Goal: Task Accomplishment & Management: Use online tool/utility

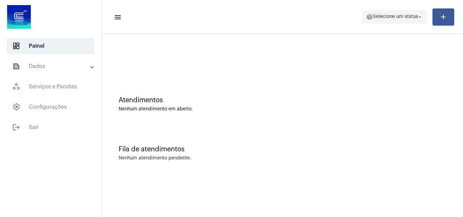
click at [407, 11] on mat-toolbar-row "menu help Selecione um status arrow_drop_down add" at bounding box center [283, 17] width 362 height 22
click at [407, 13] on span "help Selecione um status arrow_drop_down" at bounding box center [394, 17] width 57 height 12
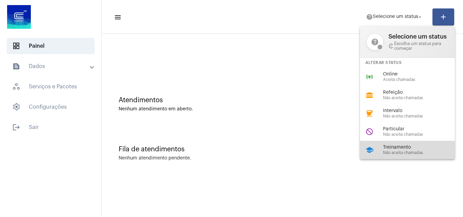
click at [385, 153] on span "Não aceita chamadas" at bounding box center [421, 153] width 77 height 4
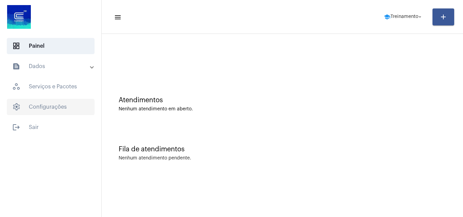
click at [58, 111] on span "settings Configurações" at bounding box center [51, 107] width 88 height 16
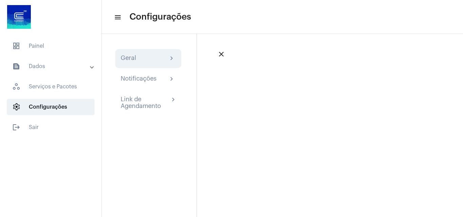
click at [152, 54] on div "Geral chevron_right" at bounding box center [148, 58] width 66 height 19
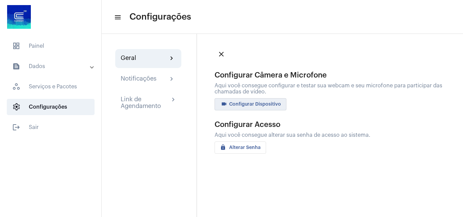
click at [264, 103] on span "videocam Configurar Dispositivo" at bounding box center [250, 104] width 61 height 5
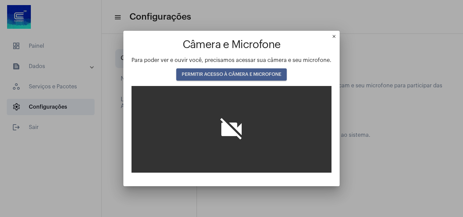
click at [266, 70] on button "PERMITIR ACESSO À CÂMERA E MICROFONE" at bounding box center [231, 75] width 111 height 12
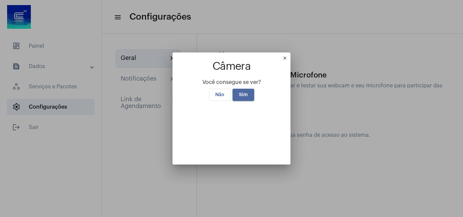
click at [235, 89] on button "Sim" at bounding box center [244, 95] width 22 height 12
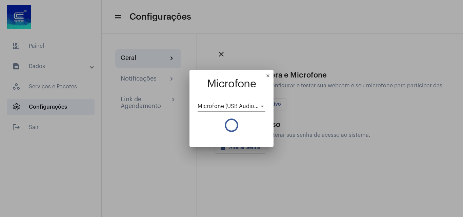
click at [268, 73] on mat-dialog-container "close Microfone Microfone (USB Audio Device) (0d8c:0014)" at bounding box center [232, 108] width 84 height 77
click at [269, 77] on mat-icon "close" at bounding box center [270, 77] width 8 height 8
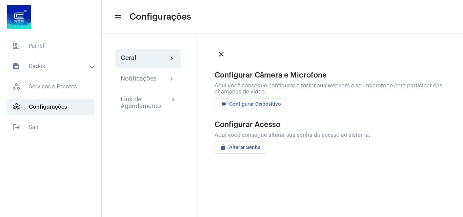
click at [251, 101] on button "videocam Configurar Dispositivo" at bounding box center [251, 104] width 72 height 12
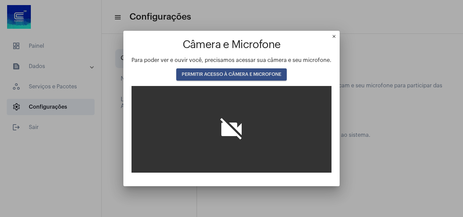
drag, startPoint x: 271, startPoint y: 59, endPoint x: 277, endPoint y: 65, distance: 8.6
click at [272, 59] on span "Para poder ver e ouvir você, precisamos acessar sua câmera e seu microfone." at bounding box center [232, 60] width 200 height 5
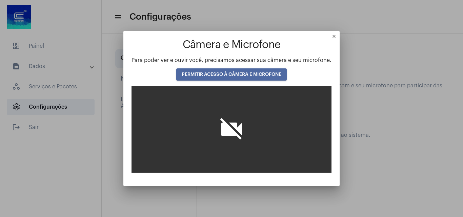
click at [280, 70] on button "PERMITIR ACESSO À CÂMERA E MICROFONE" at bounding box center [231, 75] width 111 height 12
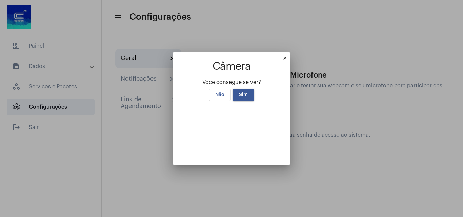
click at [249, 89] on button "Sim" at bounding box center [244, 95] width 22 height 12
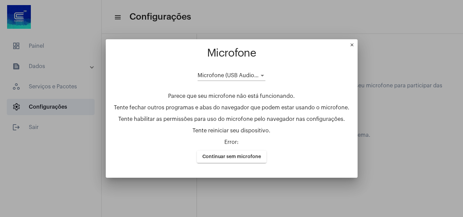
click at [240, 78] on span "Microfone (USB Audio Device) (0d8c:0014)" at bounding box center [253, 75] width 110 height 5
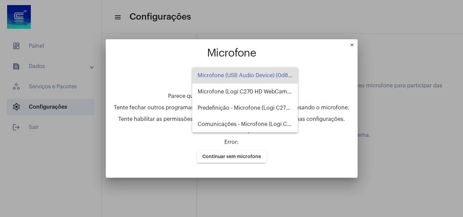
click at [237, 76] on span "Microfone (USB Audio Device) (0d8c:0014)" at bounding box center [245, 76] width 95 height 16
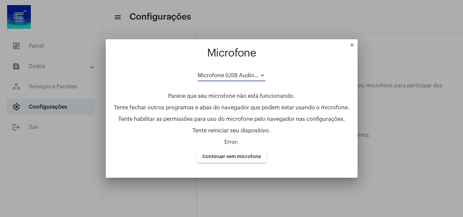
click at [272, 101] on div "Parece que seu microfone não está funcionando. Tente fechar outros programas e …" at bounding box center [232, 128] width 236 height 70
click at [351, 49] on mat-icon "close" at bounding box center [354, 46] width 8 height 8
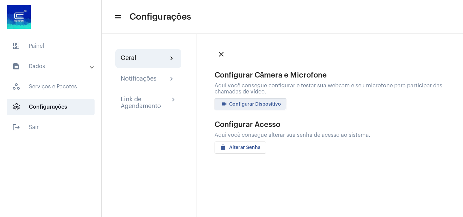
click at [249, 101] on button "videocam Configurar Dispositivo" at bounding box center [251, 104] width 72 height 12
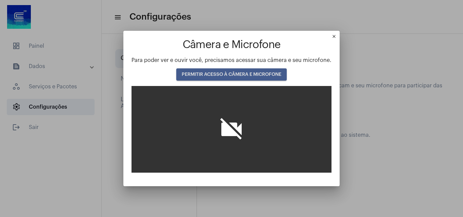
click at [248, 71] on button "PERMITIR ACESSO À CÂMERA E MICROFONE" at bounding box center [231, 75] width 111 height 12
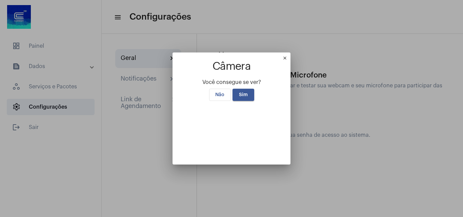
click at [248, 89] on button "Sim" at bounding box center [244, 95] width 22 height 12
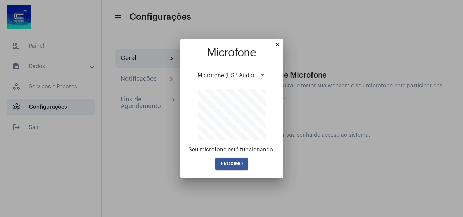
click at [235, 165] on span "PRÓXIMO" at bounding box center [232, 164] width 22 height 5
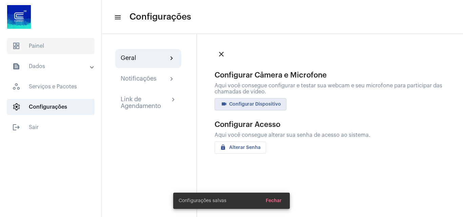
click at [45, 46] on span "dashboard Painel" at bounding box center [51, 46] width 88 height 16
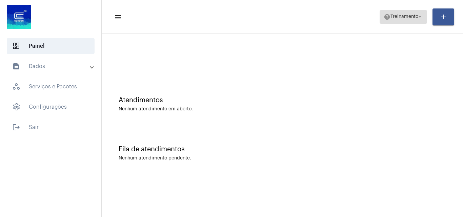
click at [418, 17] on mat-icon "arrow_drop_down" at bounding box center [420, 17] width 6 height 6
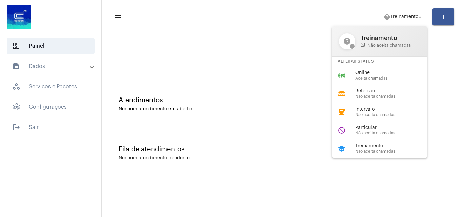
click at [296, 69] on div at bounding box center [231, 108] width 463 height 217
click at [296, 69] on div at bounding box center [282, 56] width 355 height 39
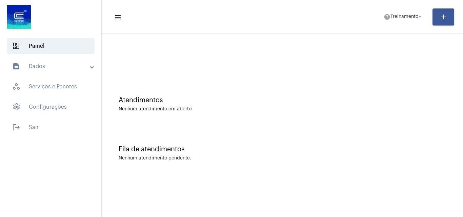
click at [332, 85] on div "Atendimentos Nenhum atendimento em aberto." at bounding box center [282, 100] width 355 height 49
click at [323, 112] on div "Nenhum atendimento em aberto." at bounding box center [283, 109] width 328 height 5
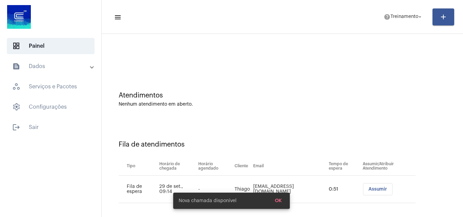
scroll to position [9, 0]
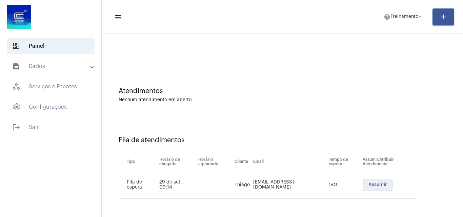
click at [369, 188] on button "Assumir" at bounding box center [378, 185] width 30 height 12
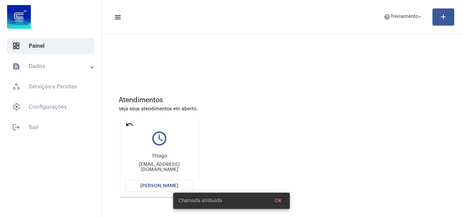
click at [148, 184] on span "[PERSON_NAME]" at bounding box center [159, 186] width 38 height 5
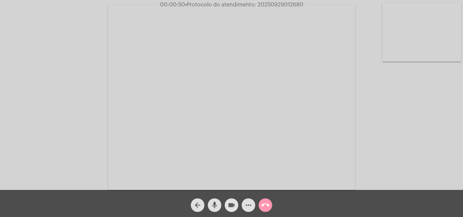
click at [231, 204] on mat-icon "videocam" at bounding box center [232, 205] width 8 height 8
click at [216, 204] on mat-icon "mic" at bounding box center [215, 205] width 8 height 8
click at [252, 209] on mat-icon "more_horiz" at bounding box center [249, 205] width 8 height 8
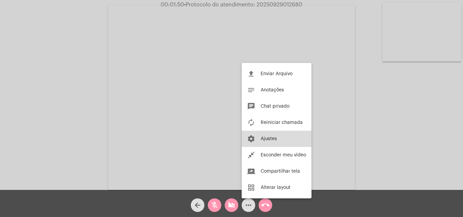
click at [264, 141] on span "Ajustes" at bounding box center [269, 139] width 16 height 5
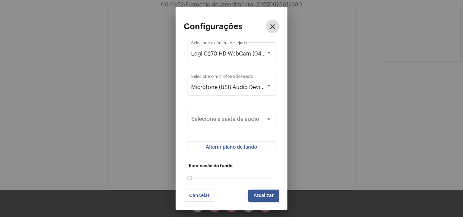
click at [253, 145] on span "Alterar plano de fundo" at bounding box center [232, 147] width 52 height 5
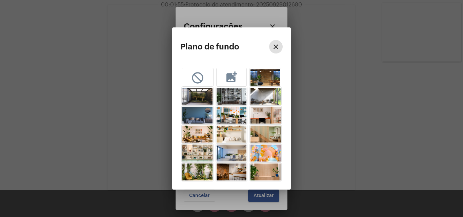
click at [230, 82] on mat-icon "add_photo_alternate" at bounding box center [232, 77] width 14 height 13
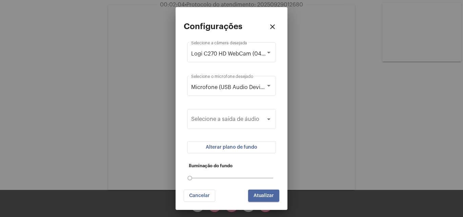
click at [263, 200] on button "Atualizar" at bounding box center [263, 196] width 31 height 12
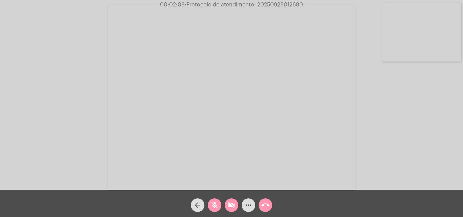
click at [231, 206] on mat-icon "videocam_off" at bounding box center [232, 205] width 8 height 8
click at [220, 208] on button "mic_off" at bounding box center [215, 206] width 14 height 14
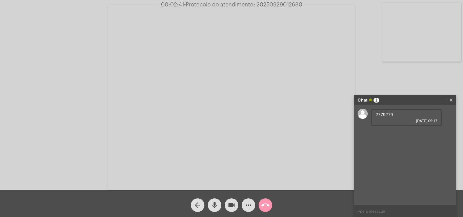
drag, startPoint x: 394, startPoint y: 113, endPoint x: 377, endPoint y: 115, distance: 17.7
click at [377, 115] on div "2779279 [DATE] 09:17" at bounding box center [406, 118] width 71 height 18
copy span "2779279"
click at [230, 209] on mat-icon "videocam" at bounding box center [232, 205] width 8 height 8
click at [213, 208] on mat-icon "mic" at bounding box center [215, 205] width 8 height 8
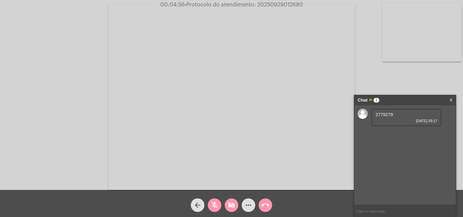
click at [390, 128] on div "2779279 [DATE] 09:17" at bounding box center [405, 155] width 102 height 100
click at [233, 207] on mat-icon "videocam_off" at bounding box center [232, 205] width 8 height 8
click at [210, 207] on button "mic_off" at bounding box center [215, 206] width 14 height 14
click at [234, 208] on mat-icon "videocam" at bounding box center [232, 205] width 8 height 8
click at [216, 206] on mat-icon "mic" at bounding box center [215, 205] width 8 height 8
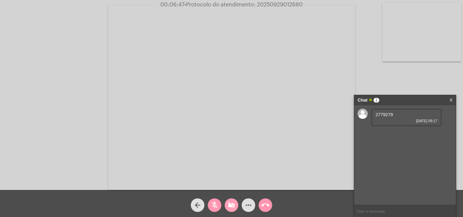
click at [235, 201] on span "videocam_off" at bounding box center [232, 206] width 8 height 14
click at [216, 208] on mat-icon "mic_off" at bounding box center [215, 205] width 8 height 8
click at [266, 207] on mat-icon "call_end" at bounding box center [266, 205] width 8 height 8
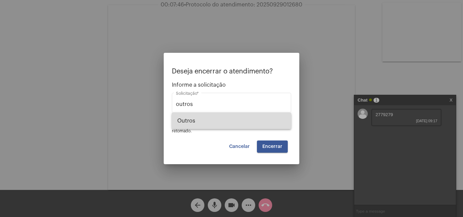
click at [256, 120] on span "Outros" at bounding box center [231, 121] width 109 height 16
type input "Outros"
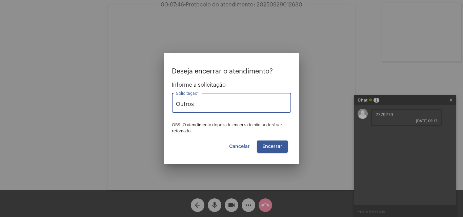
click at [278, 147] on span "Encerrar" at bounding box center [273, 147] width 20 height 5
